Goal: Task Accomplishment & Management: Complete application form

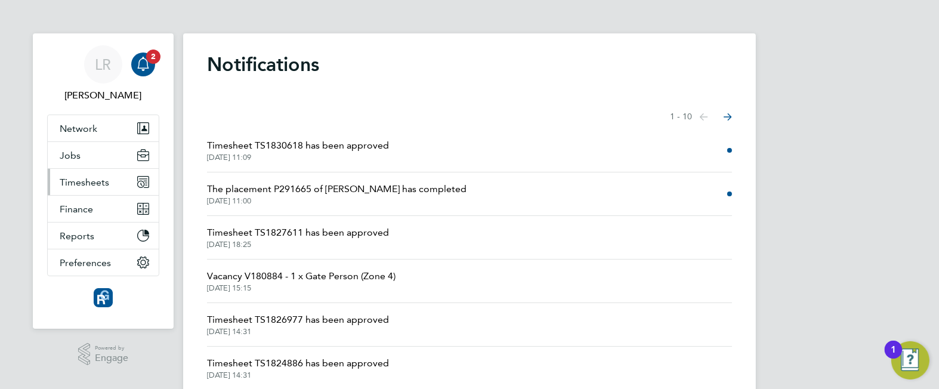
click at [91, 178] on span "Timesheets" at bounding box center [84, 182] width 49 height 11
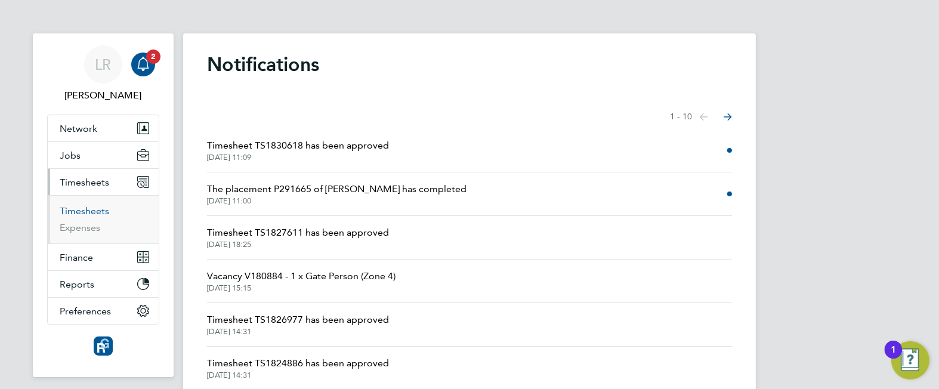
click at [74, 212] on link "Timesheets" at bounding box center [84, 210] width 49 height 11
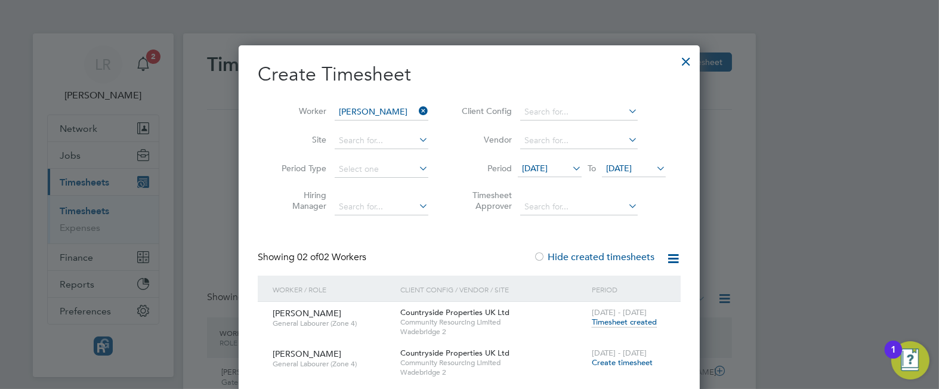
click at [685, 57] on div at bounding box center [685, 58] width 21 height 21
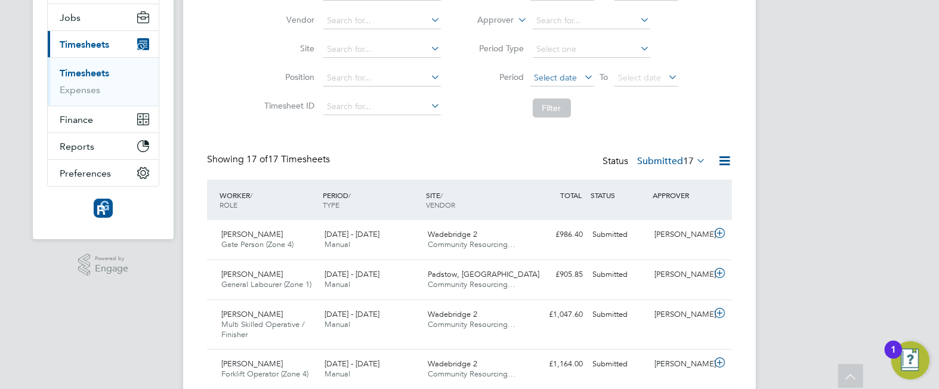
click at [570, 73] on span "Select date" at bounding box center [555, 77] width 43 height 11
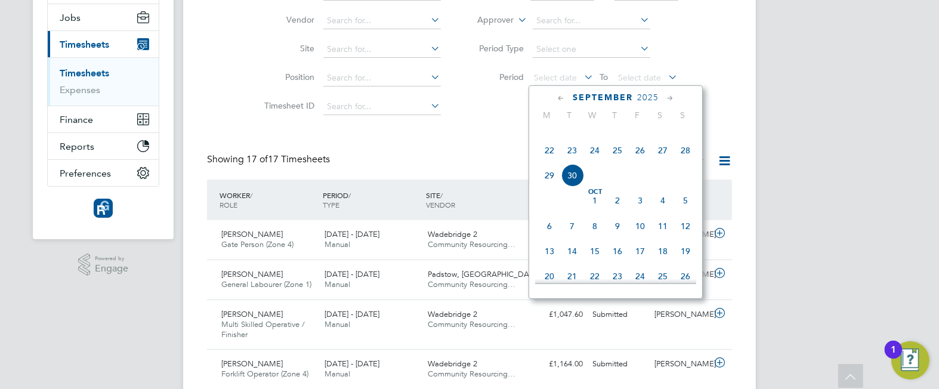
click at [547, 162] on span "22" at bounding box center [549, 150] width 23 height 23
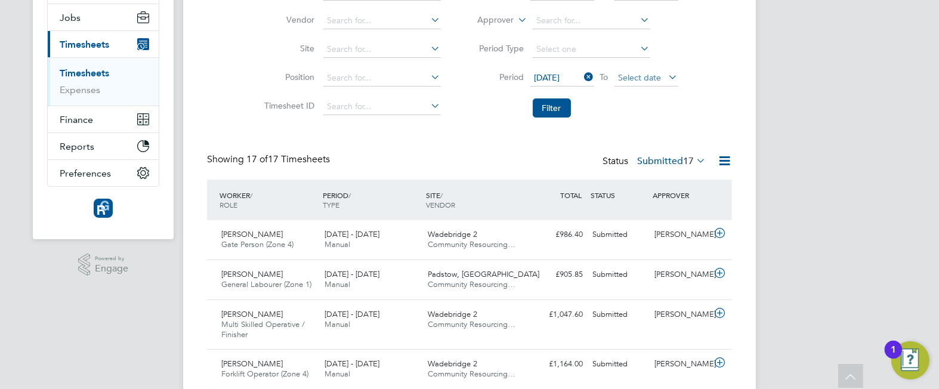
click at [644, 71] on span "Select date" at bounding box center [646, 78] width 64 height 16
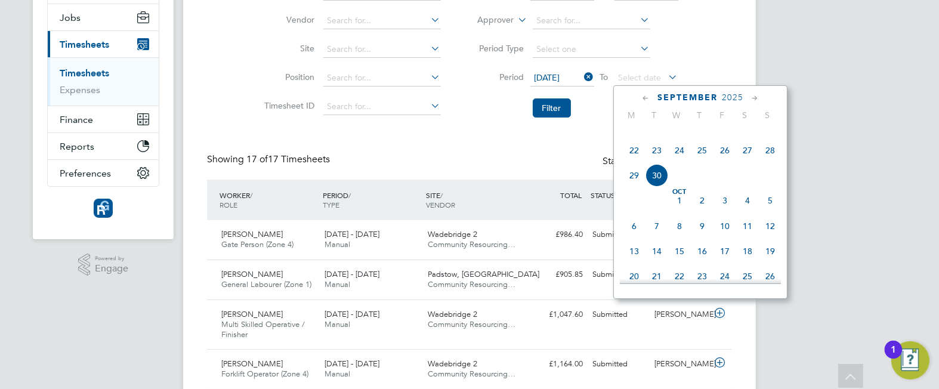
click at [770, 162] on span "28" at bounding box center [769, 150] width 23 height 23
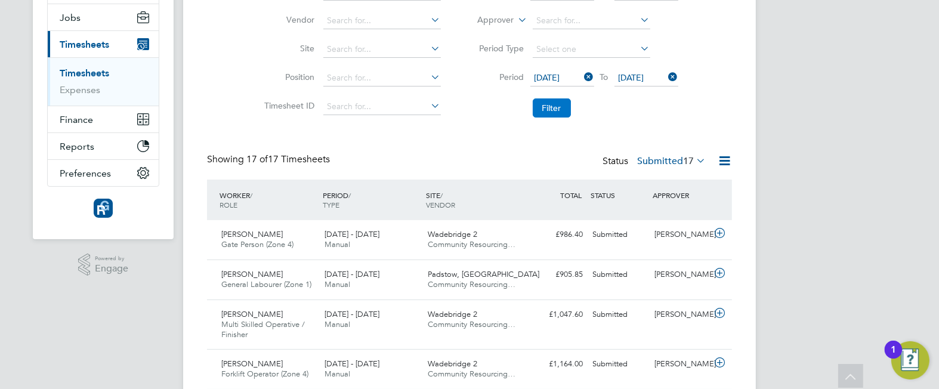
click at [552, 109] on button "Filter" at bounding box center [551, 107] width 38 height 19
click at [540, 159] on div "Showing 14 of 14 Timesheets Status Submitted 14" at bounding box center [469, 166] width 525 height 26
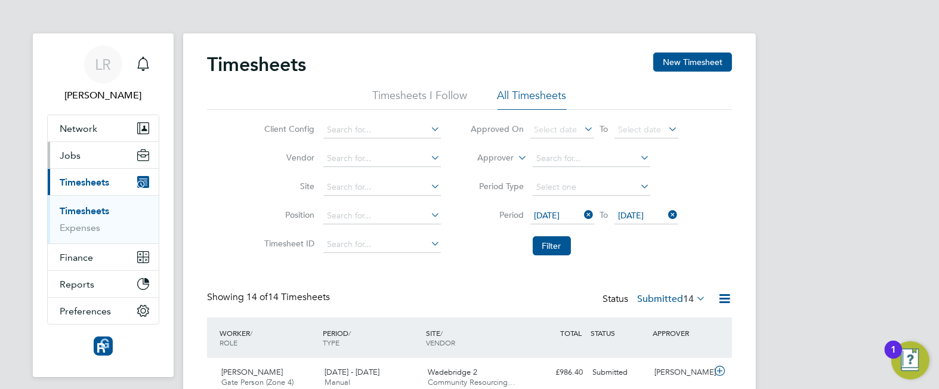
click at [71, 153] on span "Jobs" at bounding box center [70, 155] width 21 height 11
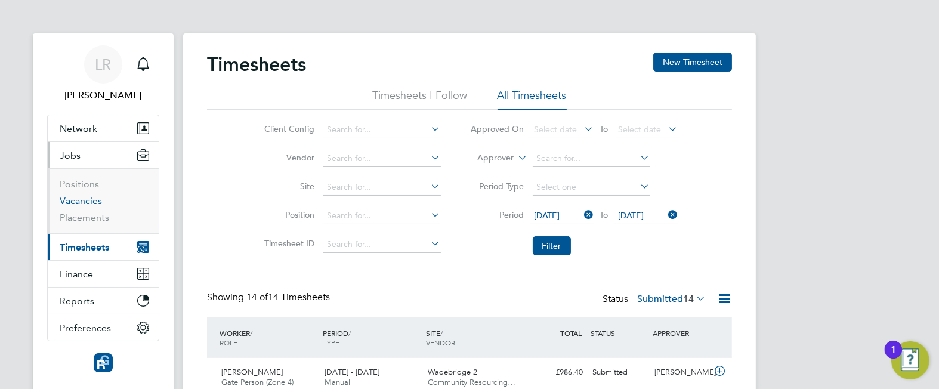
click at [71, 200] on link "Vacancies" at bounding box center [81, 200] width 42 height 11
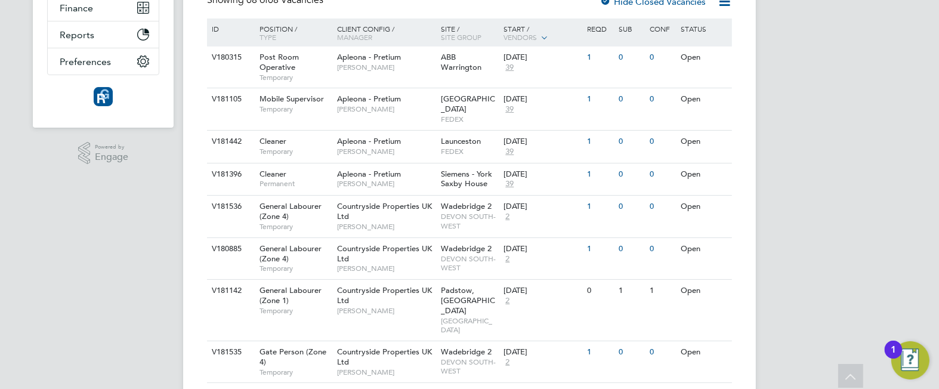
scroll to position [283, 0]
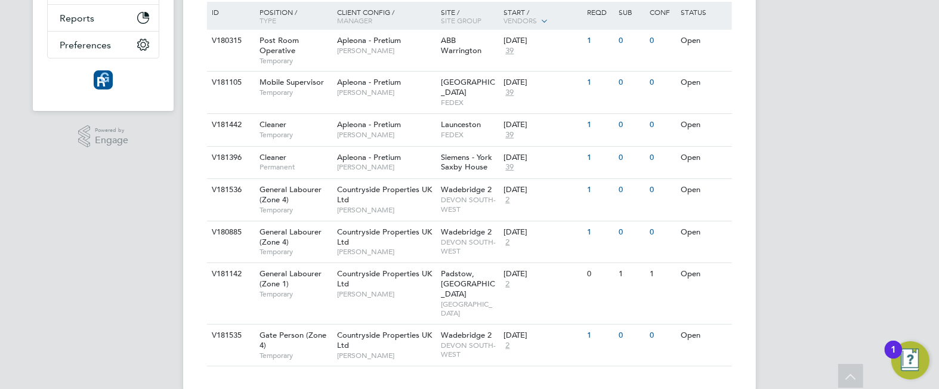
click at [826, 216] on div "LR [PERSON_NAME] Notifications Applications: Network Team Members Businesses Si…" at bounding box center [469, 63] width 939 height 692
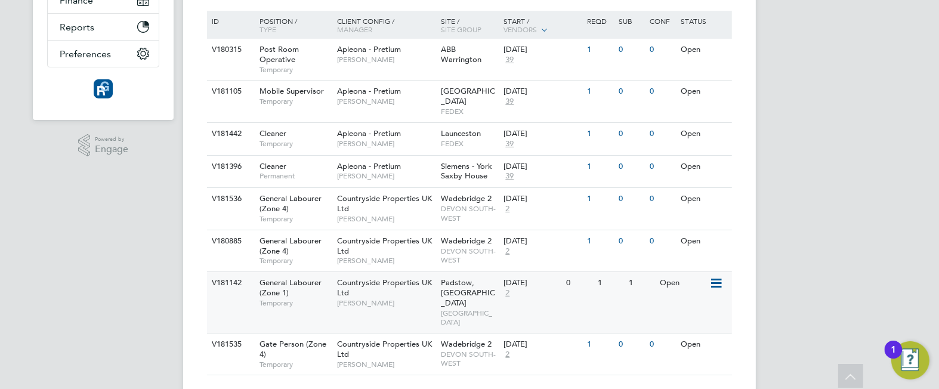
scroll to position [275, 0]
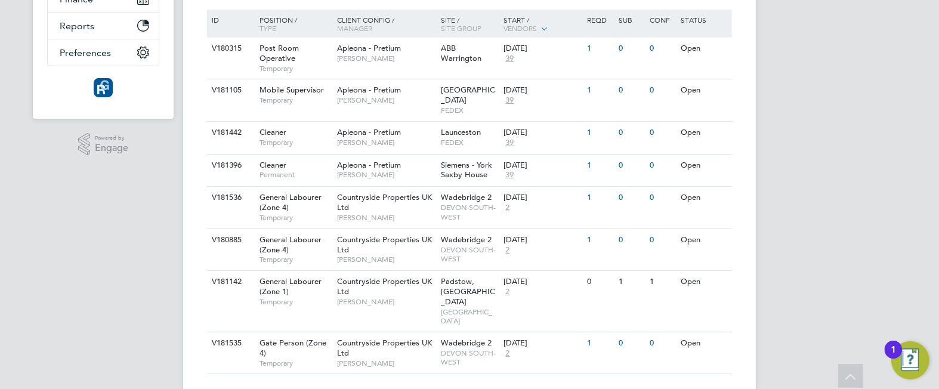
click at [122, 270] on div "LR [PERSON_NAME] Notifications Applications: Network Team Members Businesses Si…" at bounding box center [469, 71] width 939 height 692
click at [156, 218] on div "LR [PERSON_NAME] Notifications Applications: Network Team Members Businesses Si…" at bounding box center [469, 71] width 939 height 692
click at [714, 191] on icon at bounding box center [715, 198] width 12 height 14
click at [298, 192] on span "General Labourer (Zone 4)" at bounding box center [290, 202] width 62 height 20
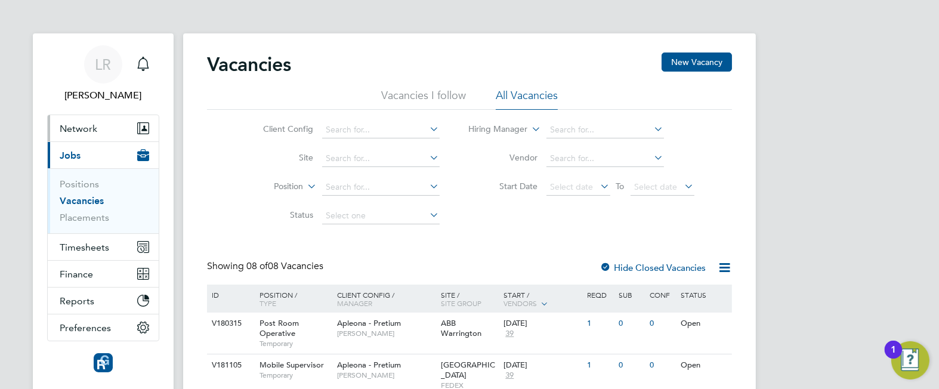
click at [70, 133] on span "Network" at bounding box center [79, 128] width 38 height 11
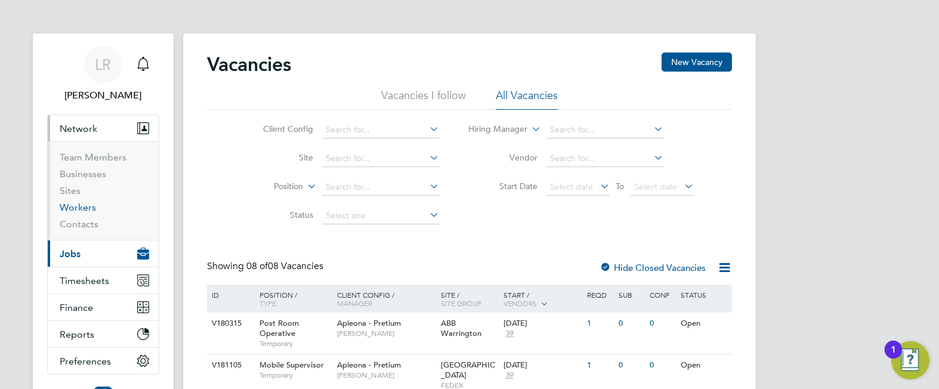
click at [81, 205] on link "Workers" at bounding box center [78, 207] width 36 height 11
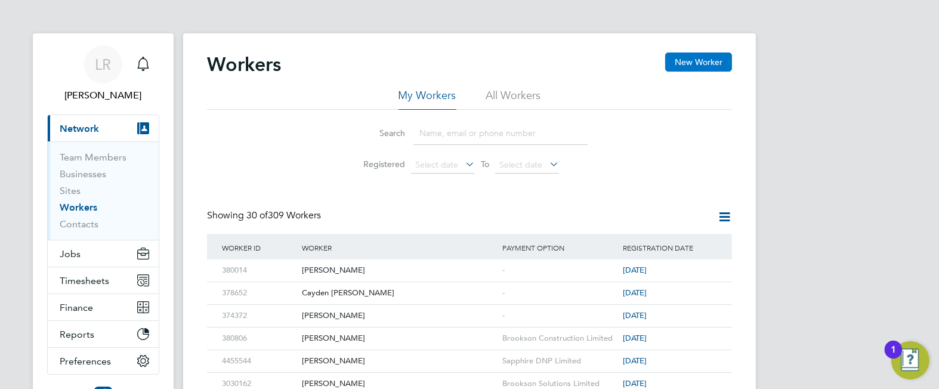
click at [704, 61] on button "New Worker" at bounding box center [698, 61] width 67 height 19
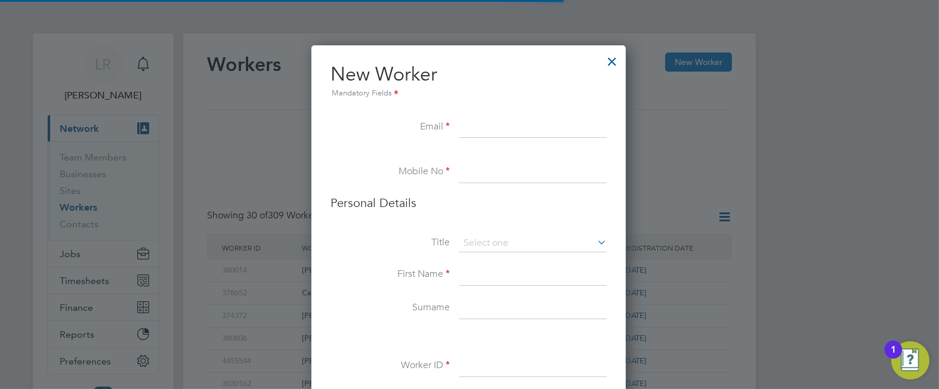
scroll to position [1007, 316]
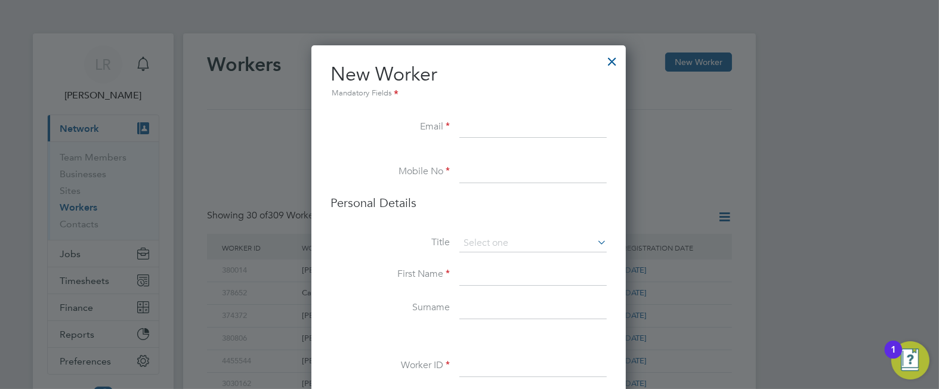
paste input "[EMAIL_ADDRESS][DOMAIN_NAME]"
click at [484, 129] on input "[EMAIL_ADDRESS][DOMAIN_NAME]" at bounding box center [532, 127] width 147 height 21
type input "[EMAIL_ADDRESS][DOMAIN_NAME]"
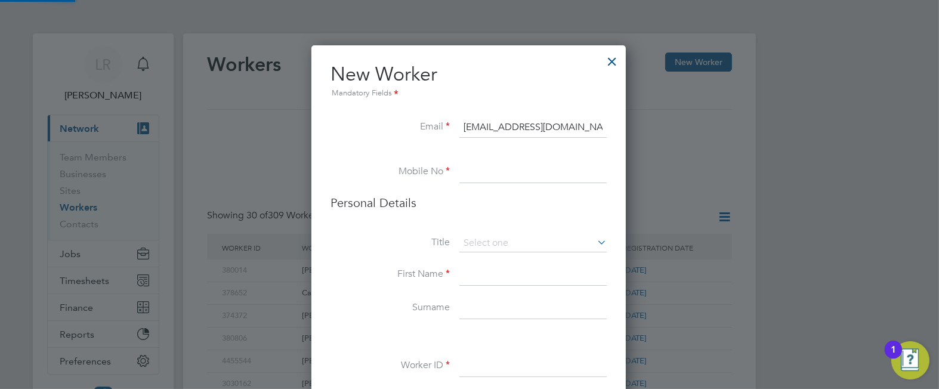
click at [497, 169] on input at bounding box center [532, 172] width 147 height 21
paste input "07858611102"
click at [486, 172] on input "07858611102" at bounding box center [532, 172] width 147 height 21
type input "07858611102"
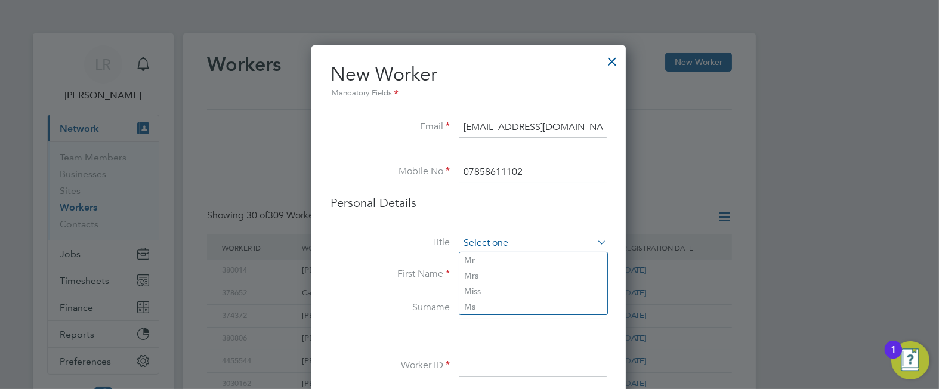
click at [525, 239] on input at bounding box center [532, 243] width 147 height 18
click at [469, 256] on li "Mr" at bounding box center [533, 260] width 148 height 16
type input "Mr"
click at [473, 276] on input at bounding box center [532, 274] width 147 height 21
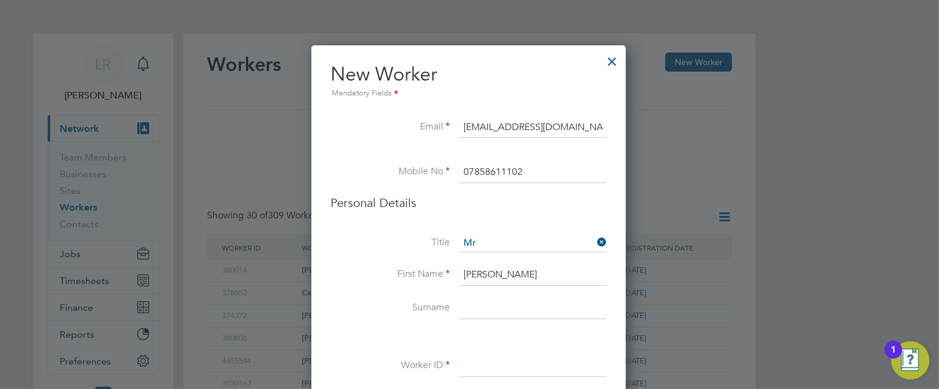
type input "[PERSON_NAME]"
click at [492, 304] on input at bounding box center [532, 308] width 147 height 21
click at [476, 270] on input "[PERSON_NAME]" at bounding box center [532, 274] width 147 height 21
type input "[PERSON_NAME]"
type input "4 Tradewinds Close"
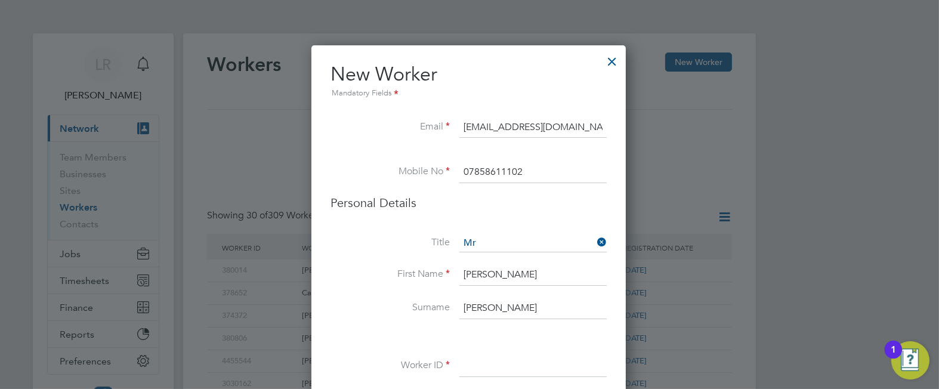
type input "Bodmin"
type input "PL31 2FT"
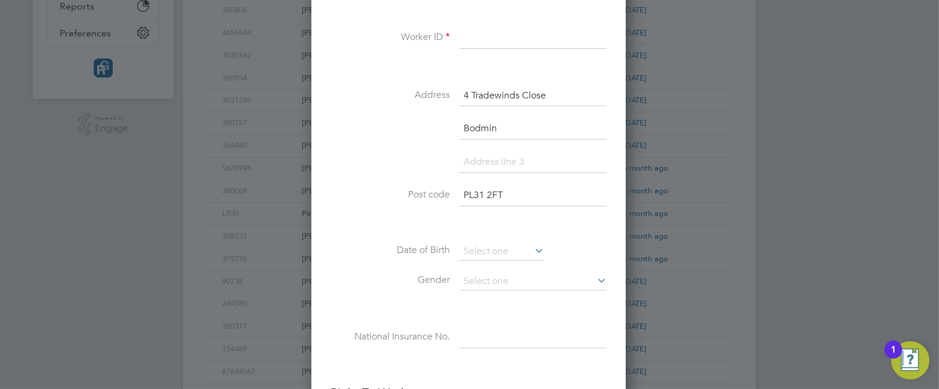
scroll to position [313, 0]
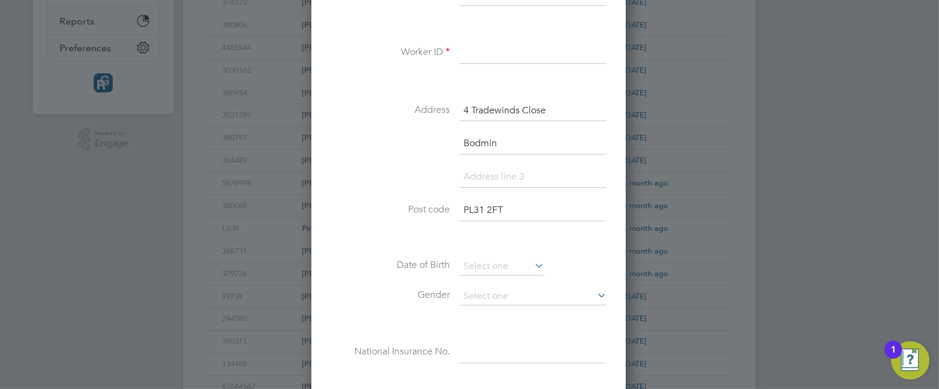
click at [477, 57] on input at bounding box center [532, 52] width 147 height 21
paste input "381059"
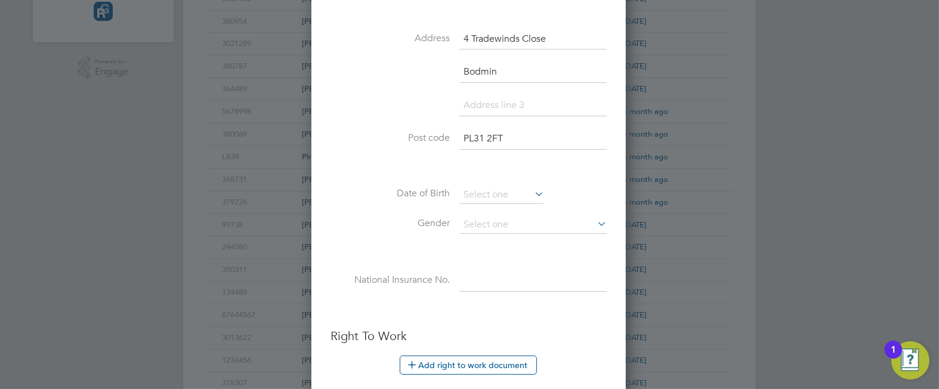
scroll to position [407, 0]
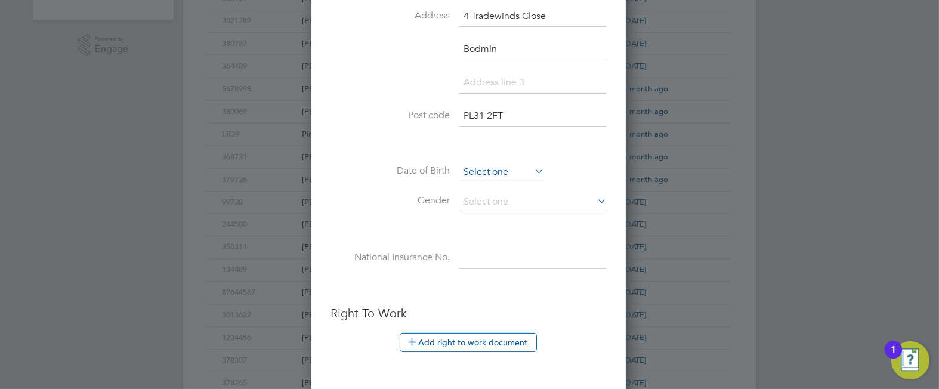
type input "381059"
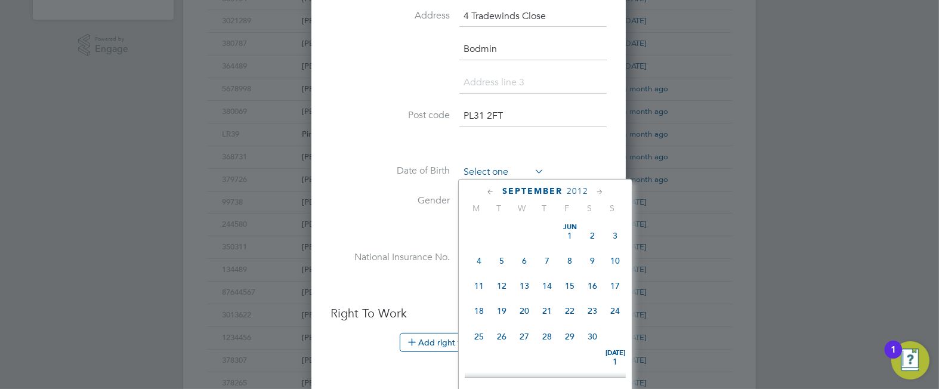
click at [507, 169] on input at bounding box center [501, 172] width 85 height 18
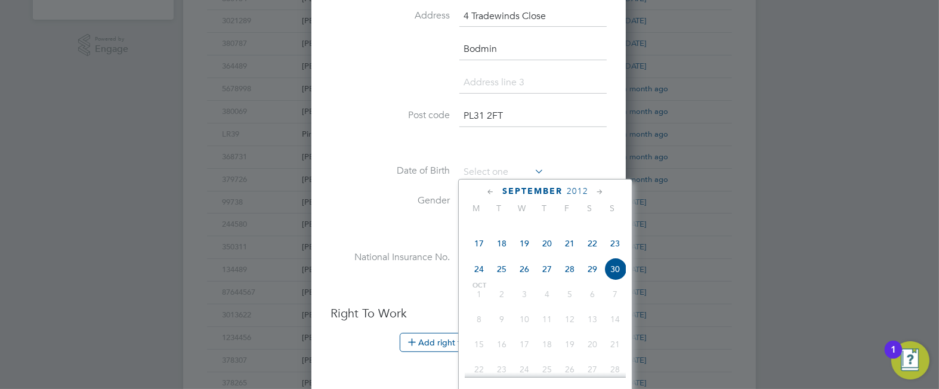
click at [581, 187] on span "2012" at bounding box center [576, 191] width 21 height 10
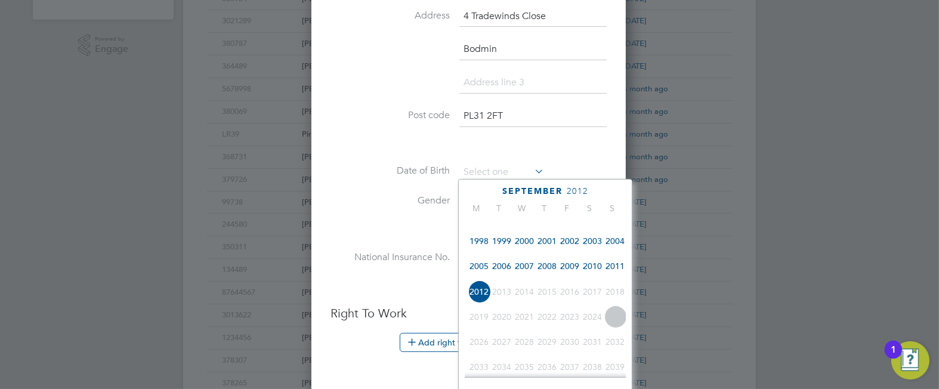
click at [476, 277] on span "2005" at bounding box center [478, 266] width 23 height 23
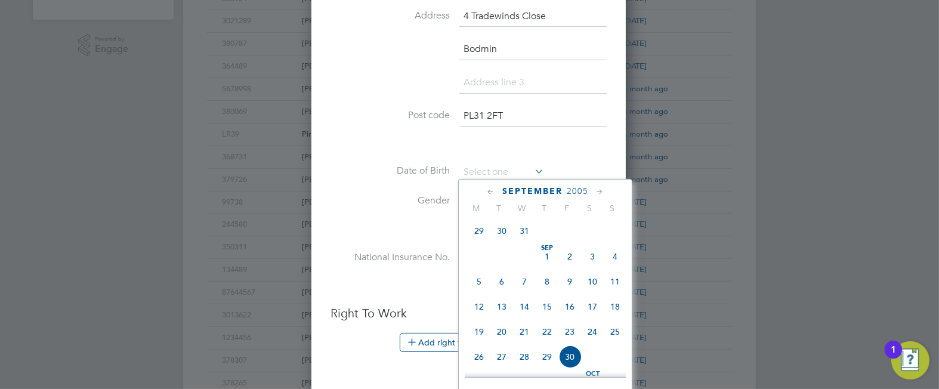
scroll to position [358, 0]
click at [592, 292] on span "10" at bounding box center [592, 280] width 23 height 23
type input "[DATE]"
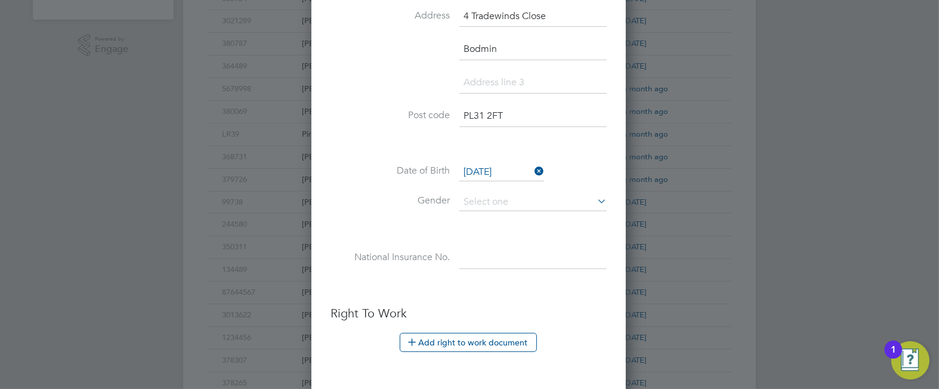
click at [532, 166] on icon at bounding box center [532, 171] width 0 height 17
click at [494, 166] on input at bounding box center [501, 172] width 85 height 18
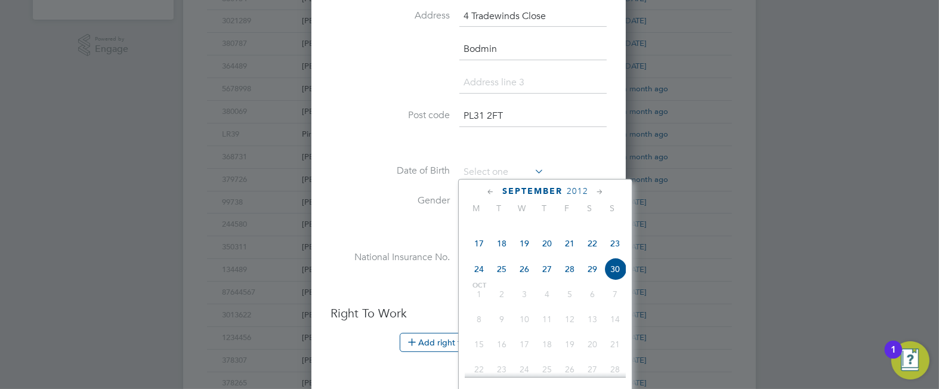
click at [579, 188] on span "2012" at bounding box center [576, 191] width 21 height 10
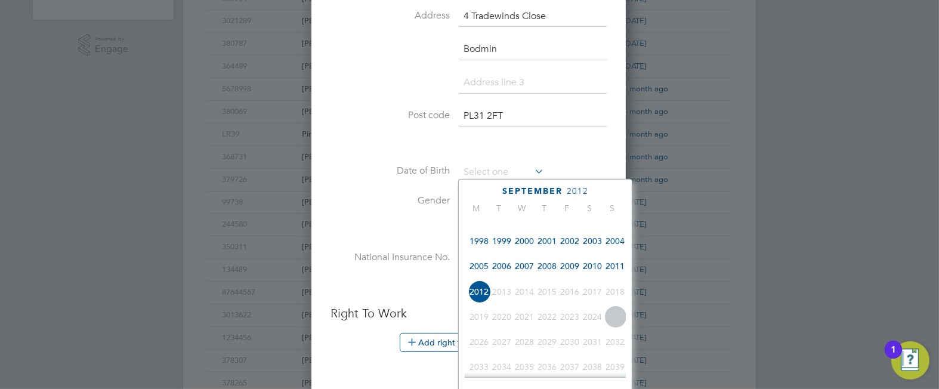
click at [481, 277] on span "2005" at bounding box center [478, 266] width 23 height 23
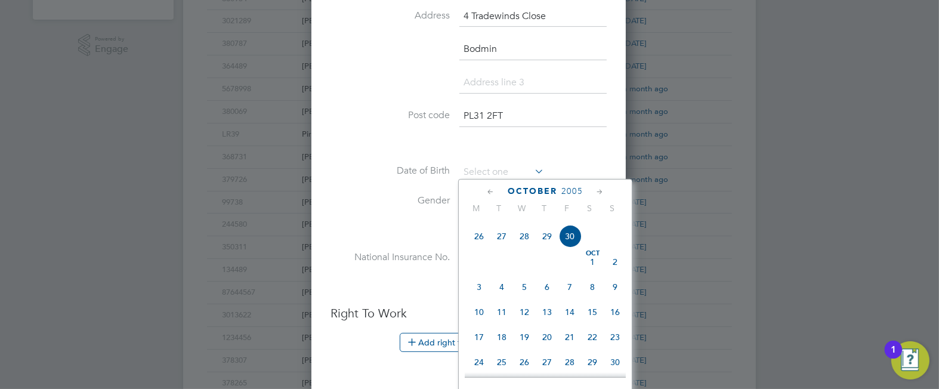
scroll to position [478, 0]
click at [501, 348] on span "18" at bounding box center [501, 336] width 23 height 23
type input "[DATE]"
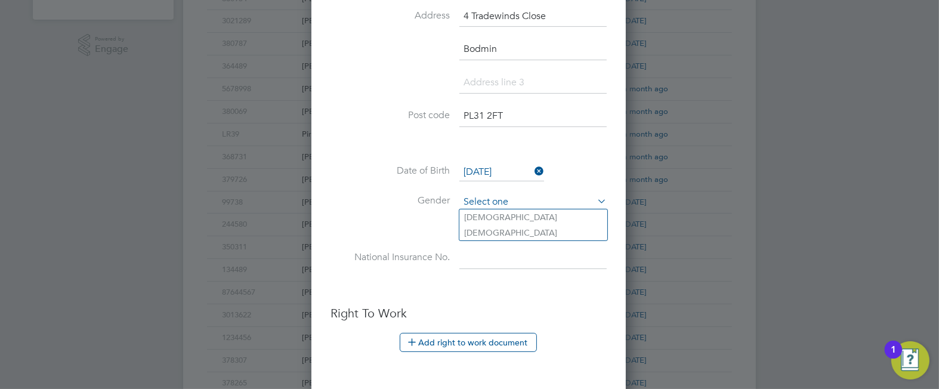
click at [509, 198] on input at bounding box center [532, 202] width 147 height 18
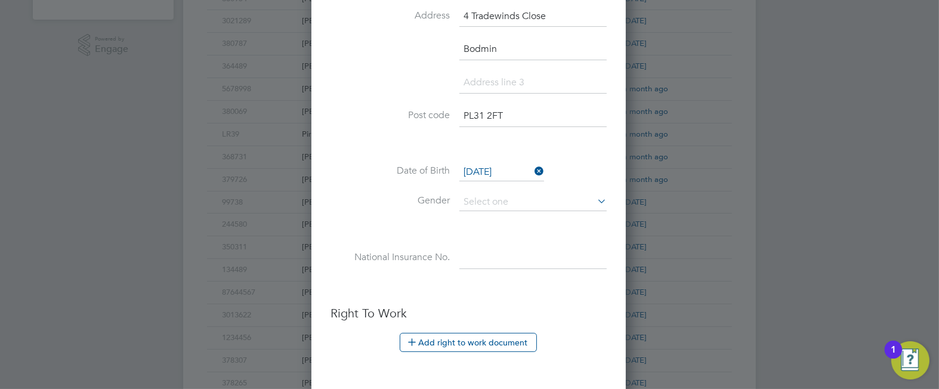
click at [469, 214] on li "[DEMOGRAPHIC_DATA]" at bounding box center [533, 217] width 148 height 16
type input "[DEMOGRAPHIC_DATA]"
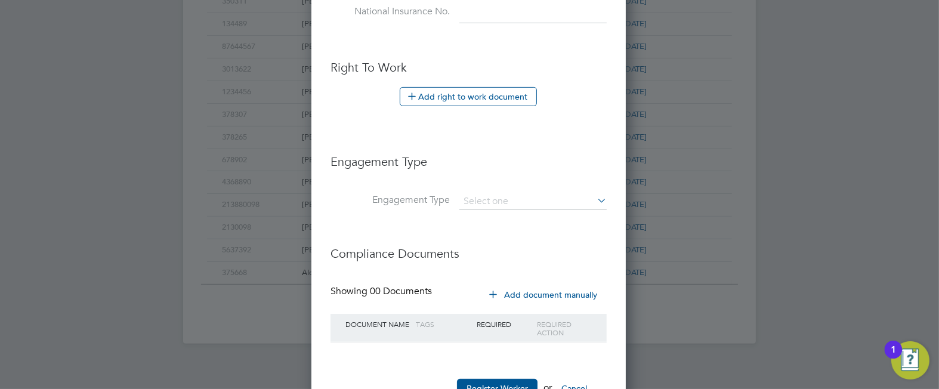
scroll to position [694, 0]
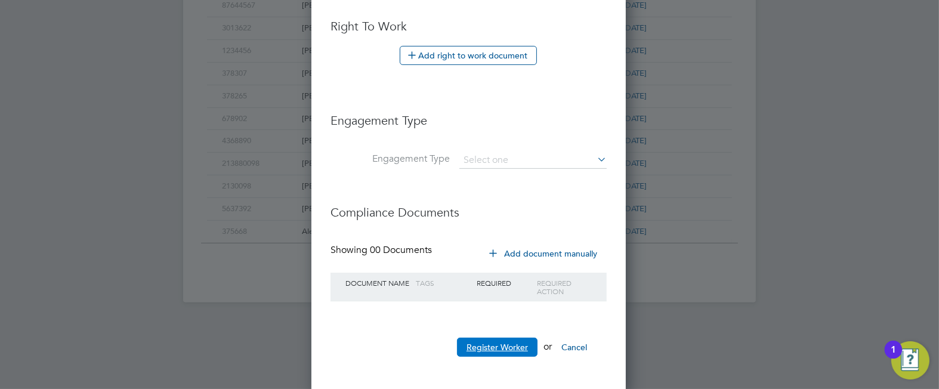
click at [500, 343] on button "Register Worker" at bounding box center [497, 346] width 80 height 19
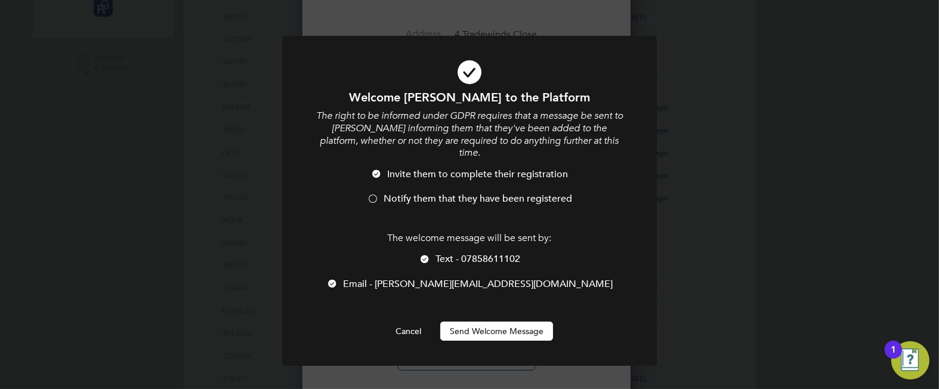
scroll to position [1038, 316]
click at [422, 254] on div at bounding box center [425, 260] width 12 height 12
click at [372, 194] on div at bounding box center [373, 200] width 12 height 12
click at [490, 321] on button "Send Welcome Message" at bounding box center [496, 330] width 113 height 19
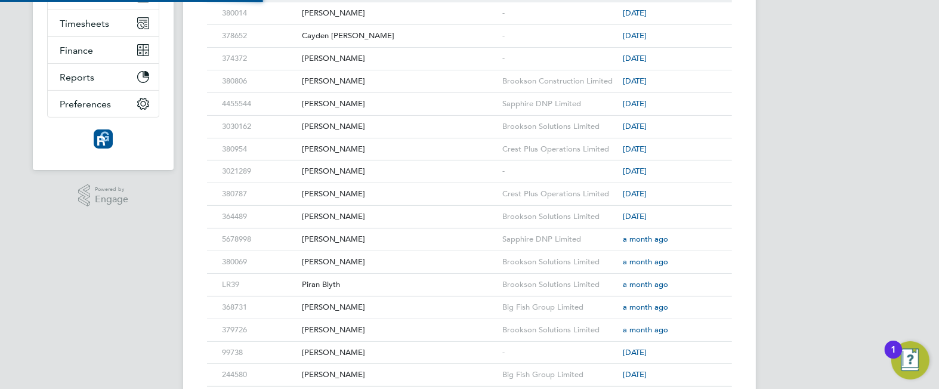
scroll to position [0, 0]
